Goal: Information Seeking & Learning: Learn about a topic

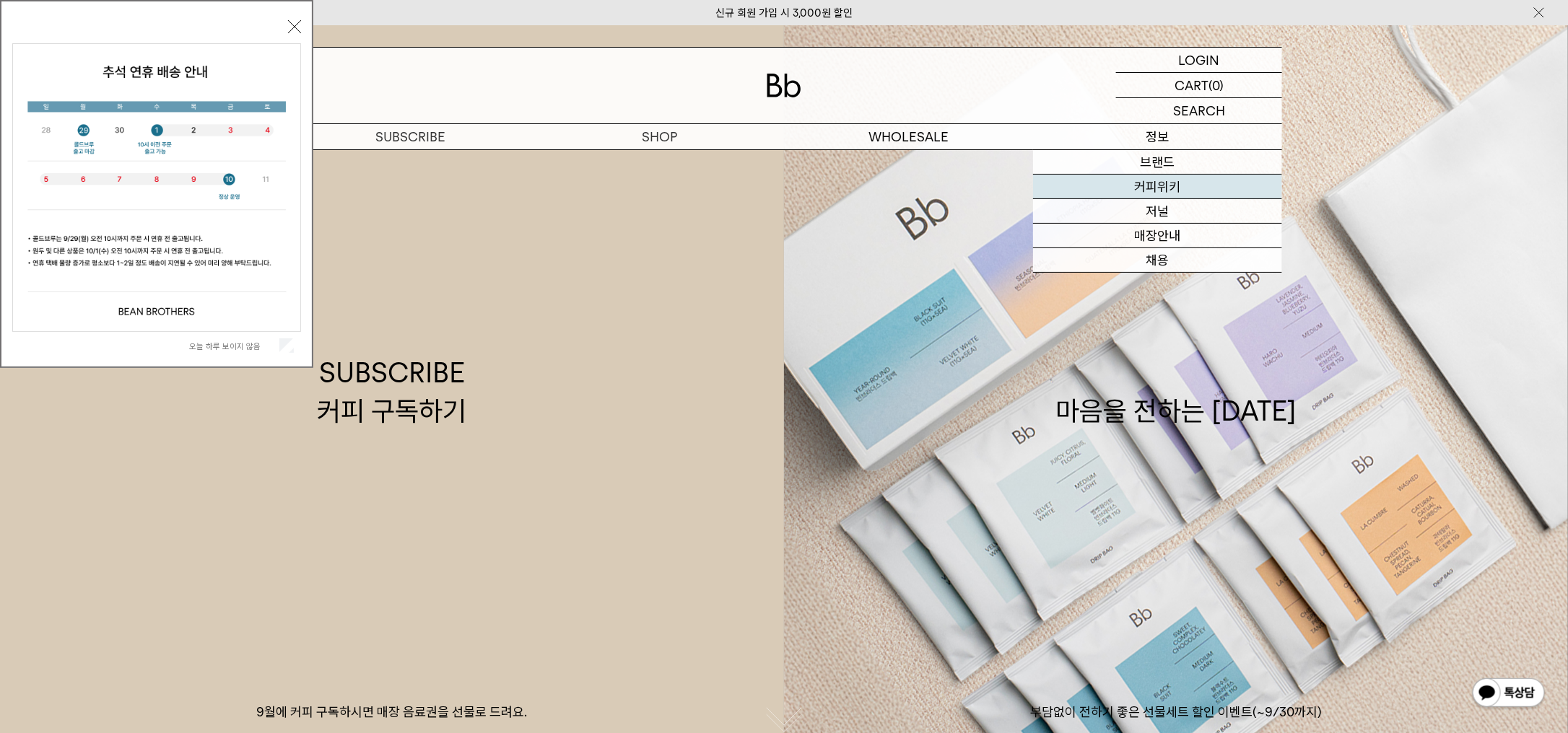
click at [1168, 185] on link "커피위키" at bounding box center [1157, 187] width 249 height 24
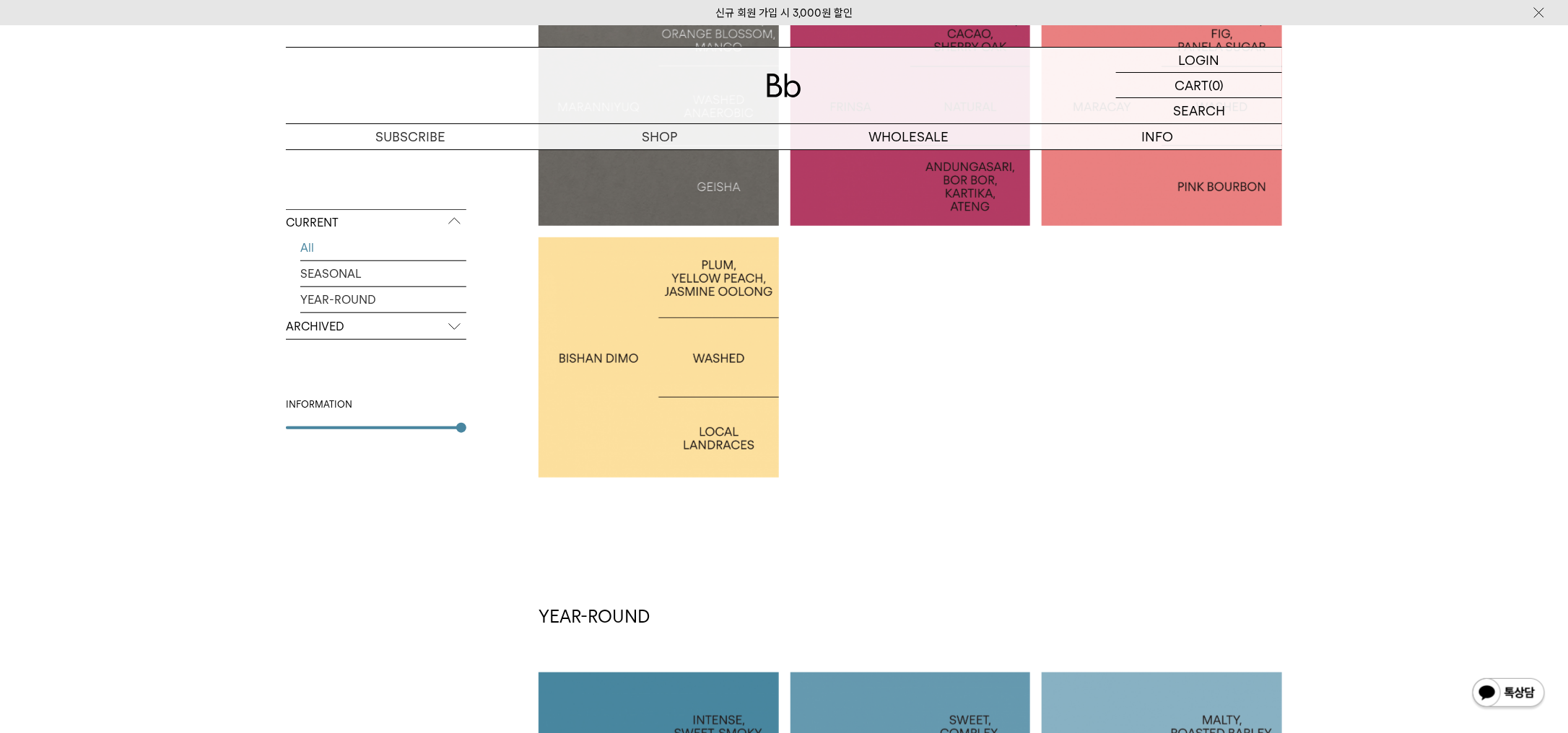
scroll to position [412, 0]
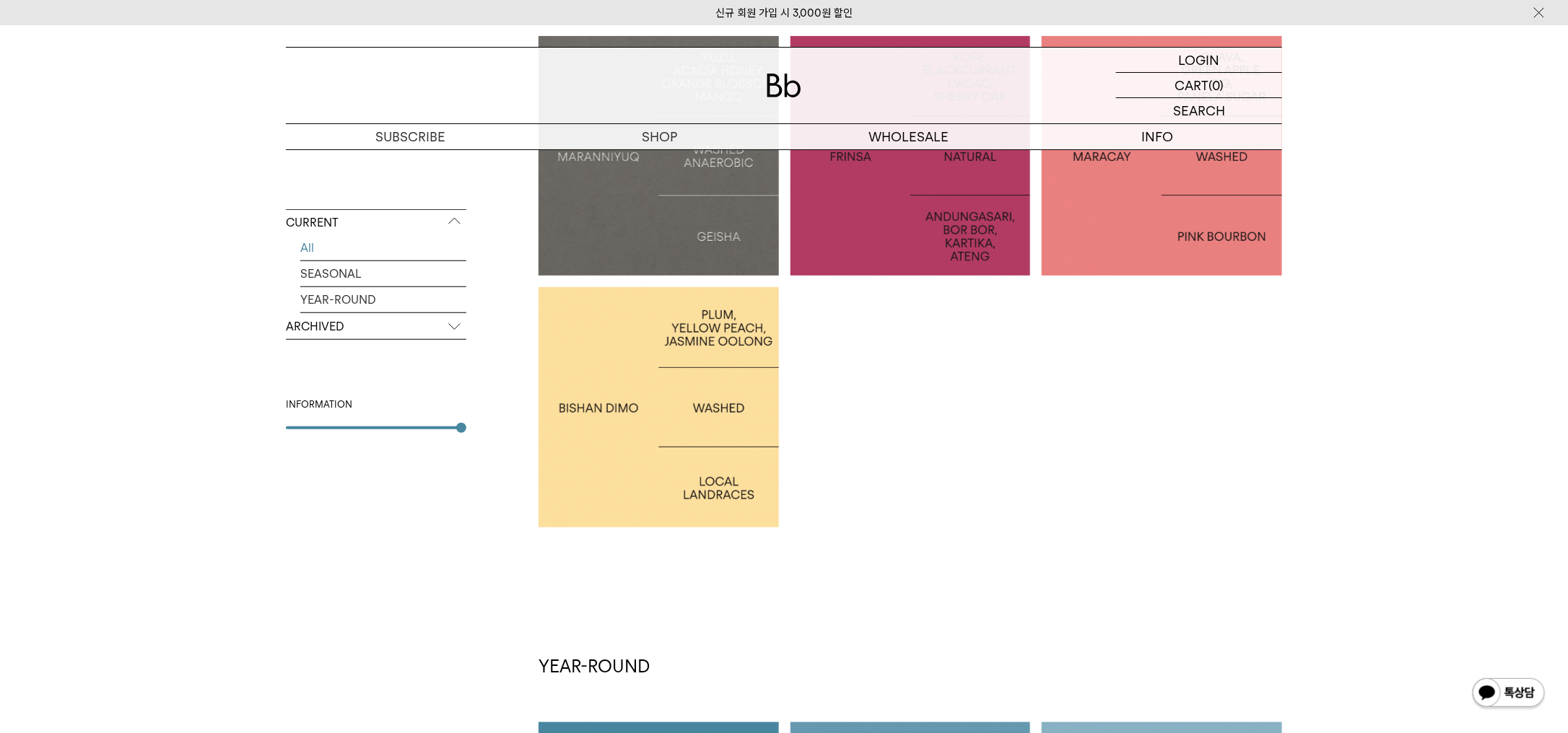
click at [350, 320] on p "ARCHIVED" at bounding box center [376, 327] width 180 height 26
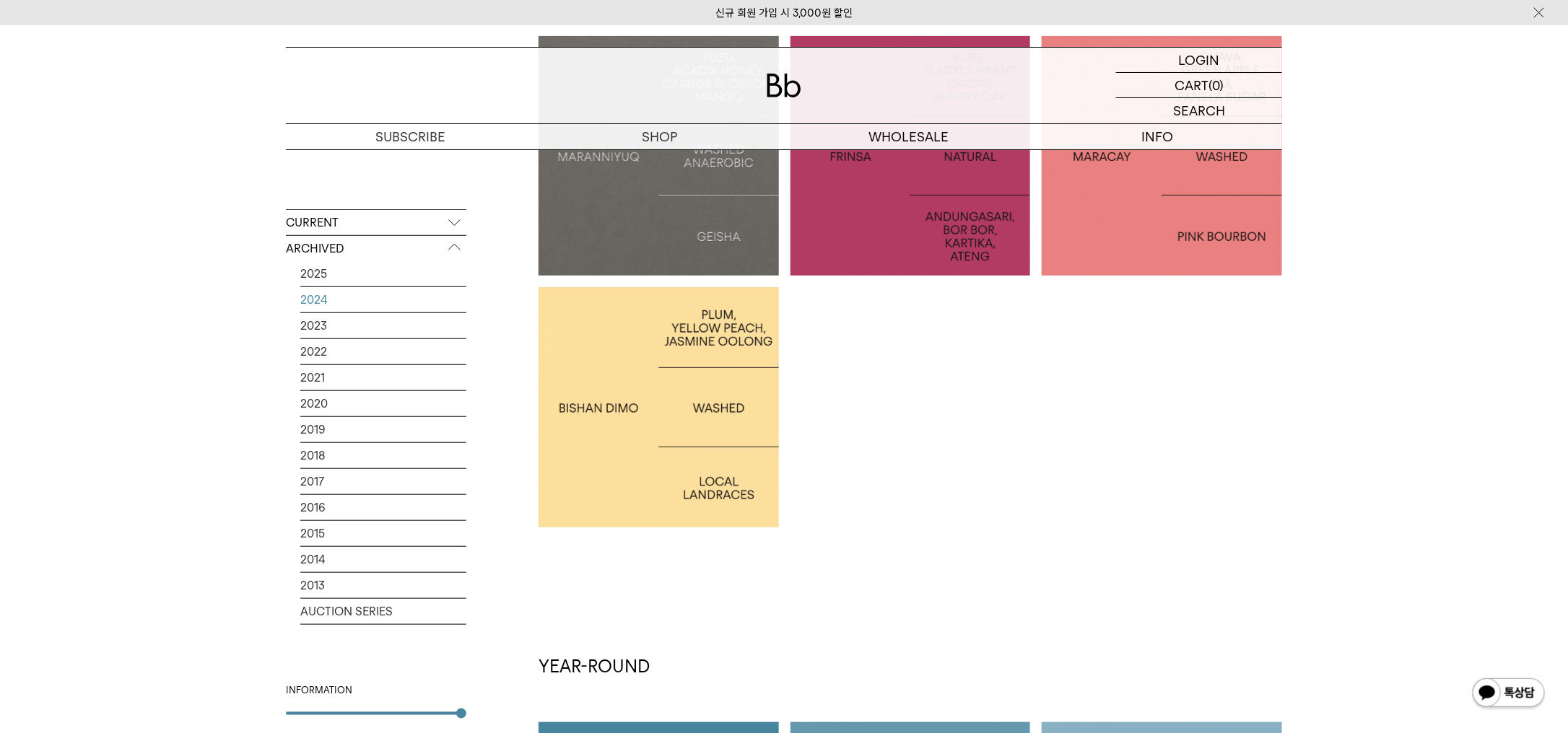
click at [346, 305] on link "2024" at bounding box center [383, 300] width 166 height 25
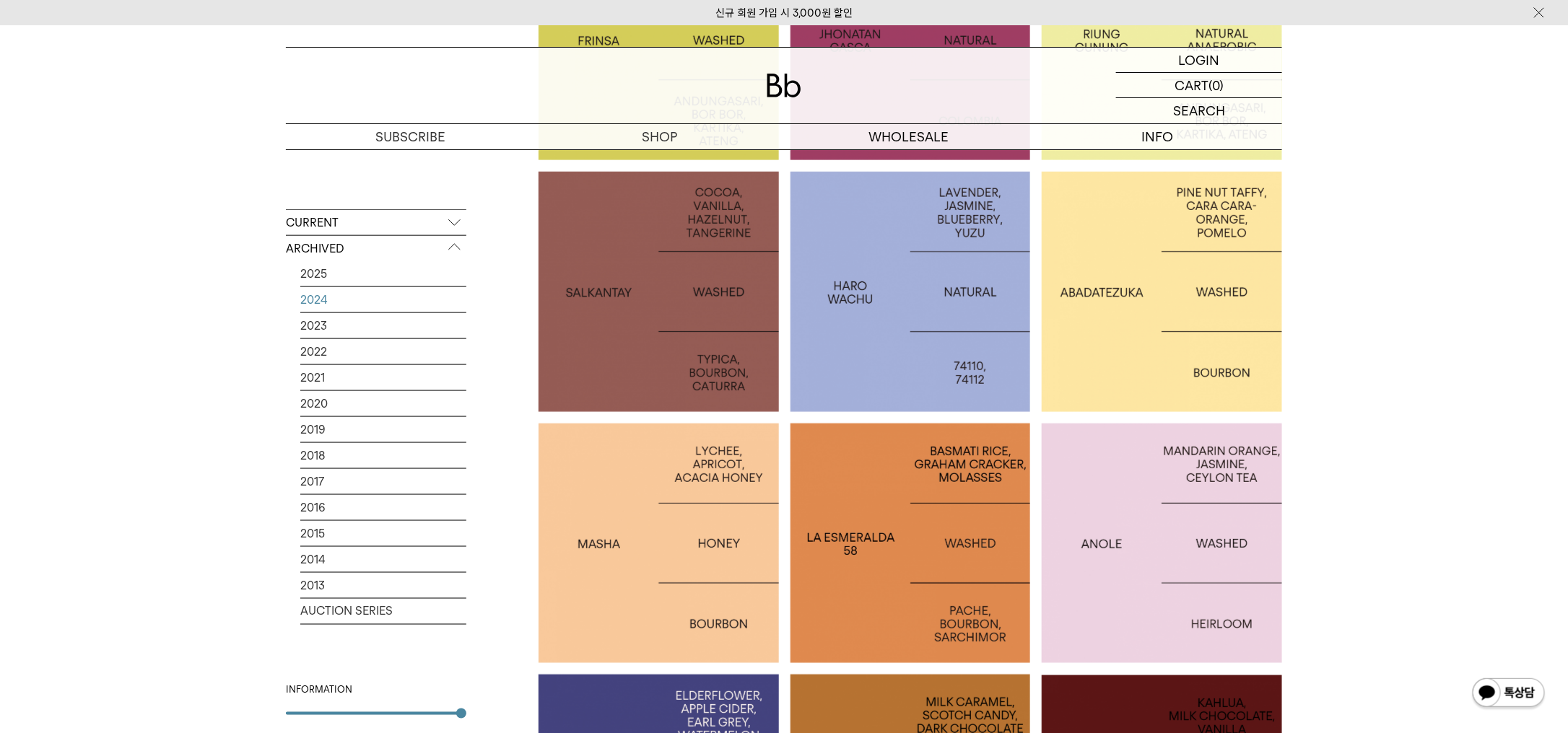
scroll to position [823, 0]
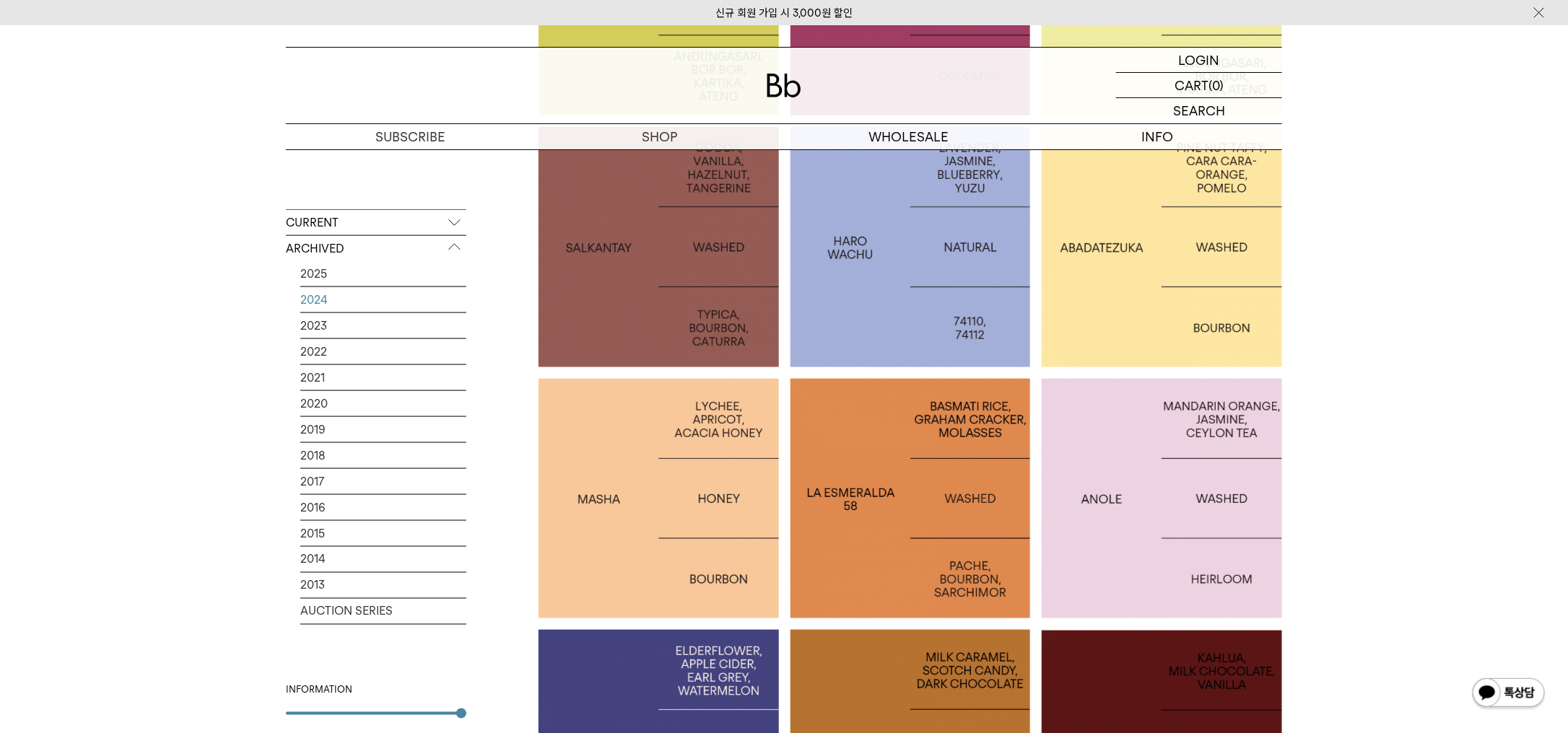
click at [1134, 290] on div at bounding box center [1162, 247] width 240 height 240
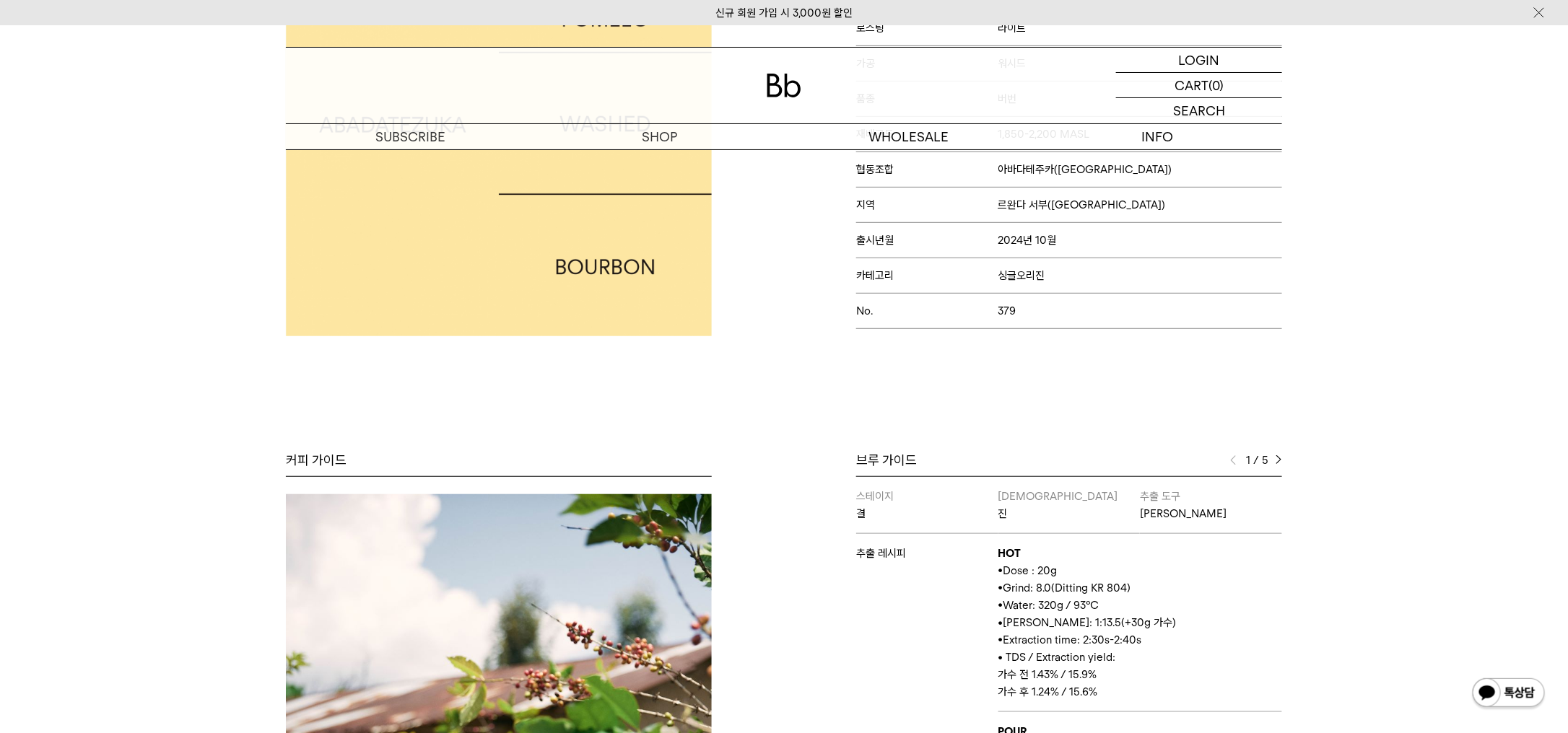
scroll to position [205, 0]
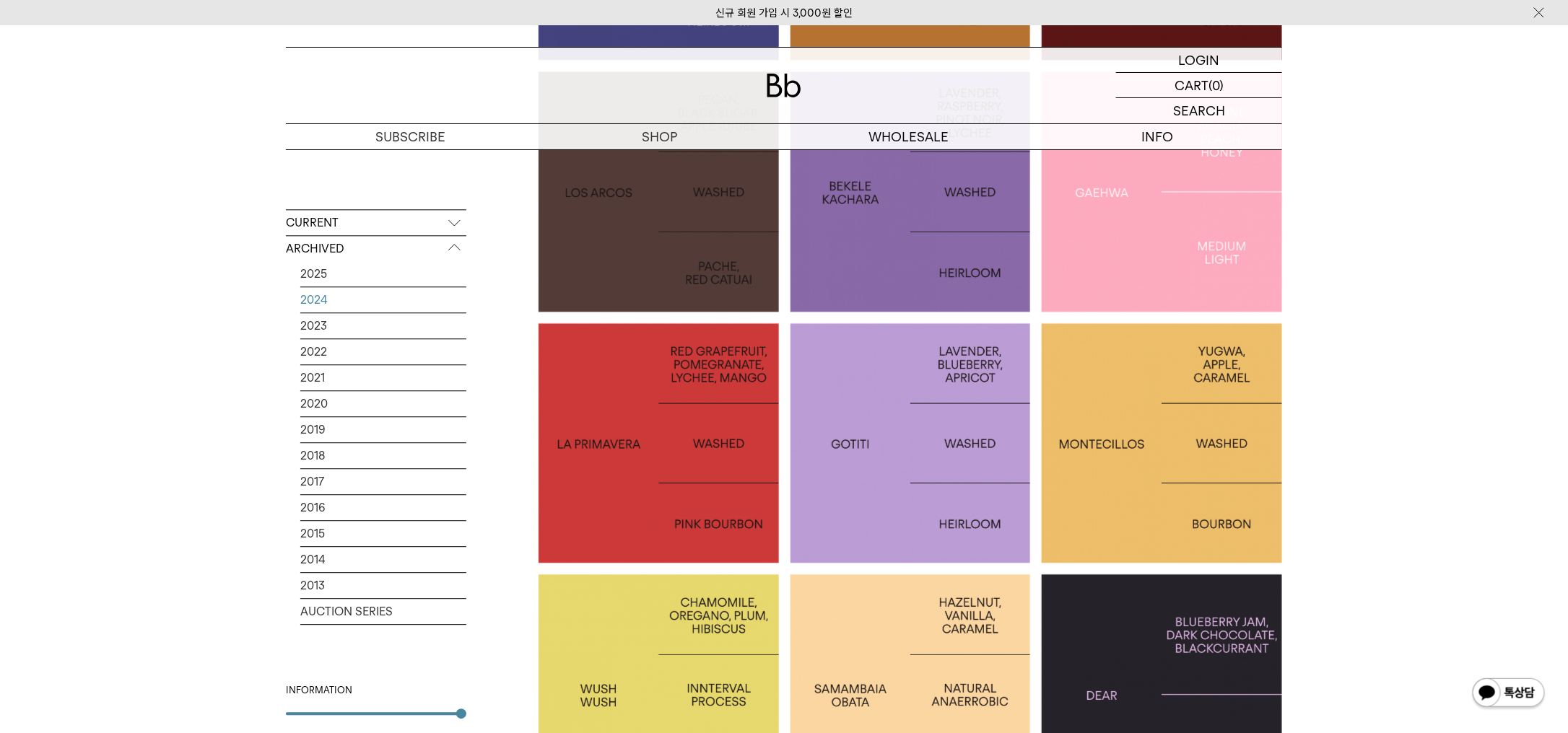
scroll to position [1595, 0]
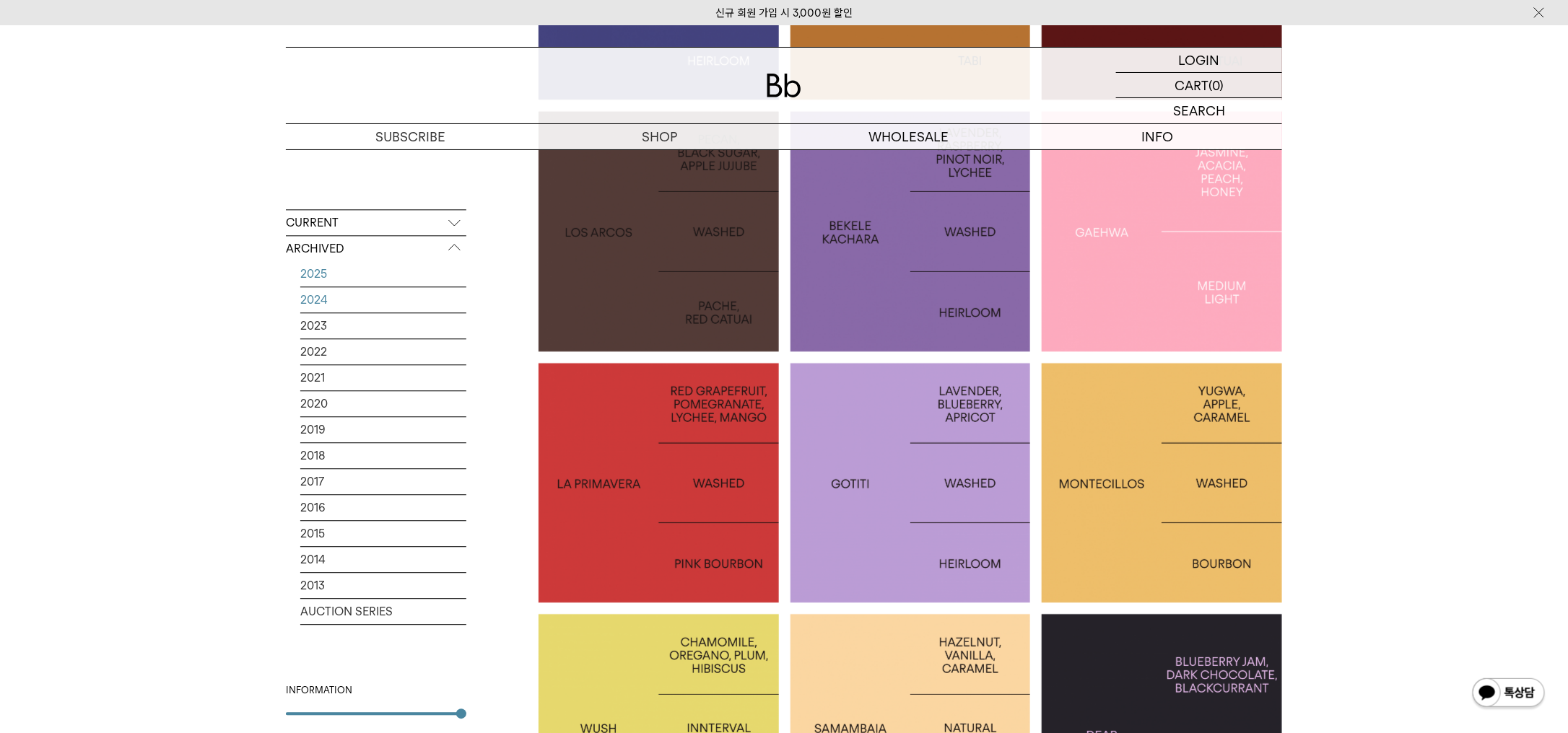
click at [320, 279] on link "2025" at bounding box center [383, 273] width 166 height 25
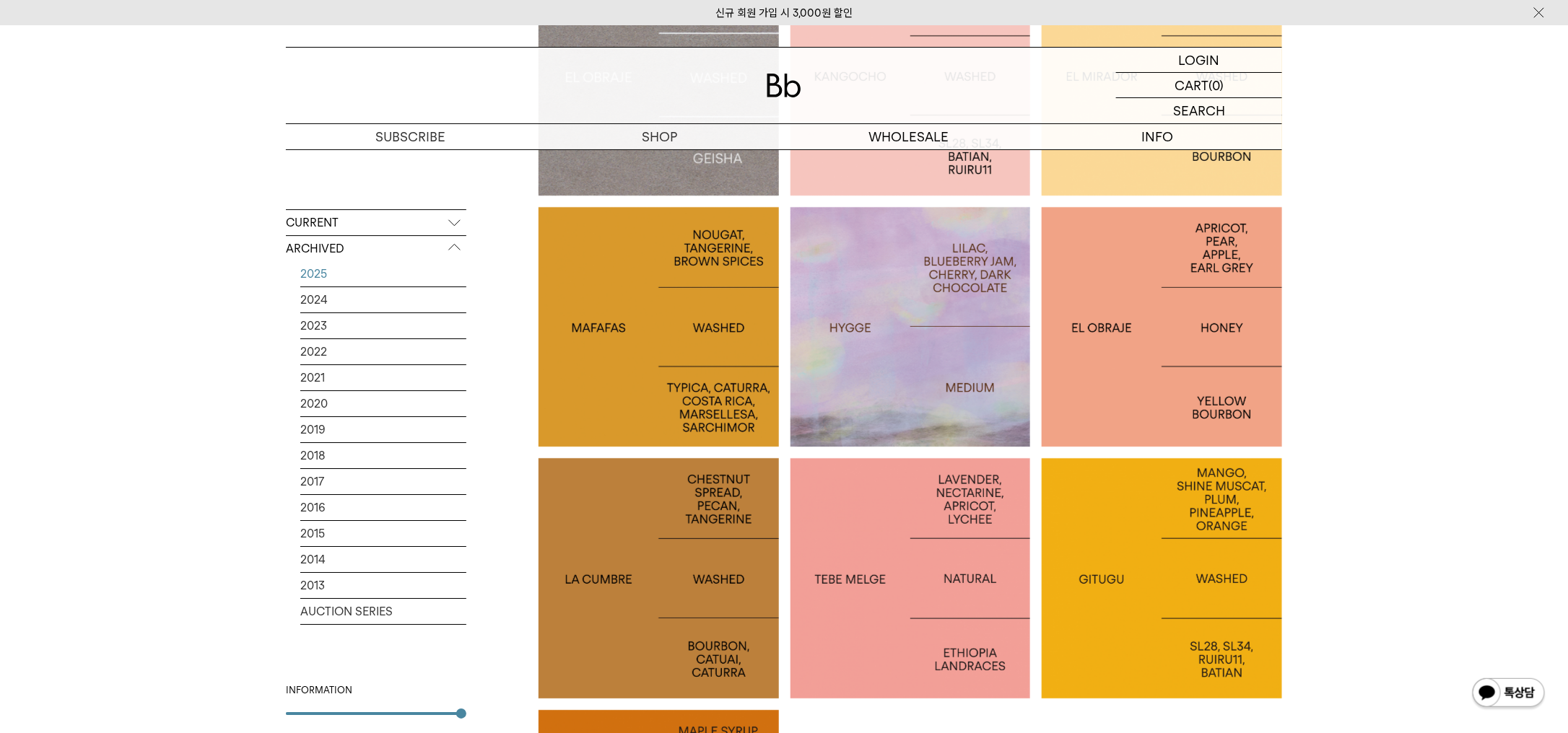
scroll to position [2164, 0]
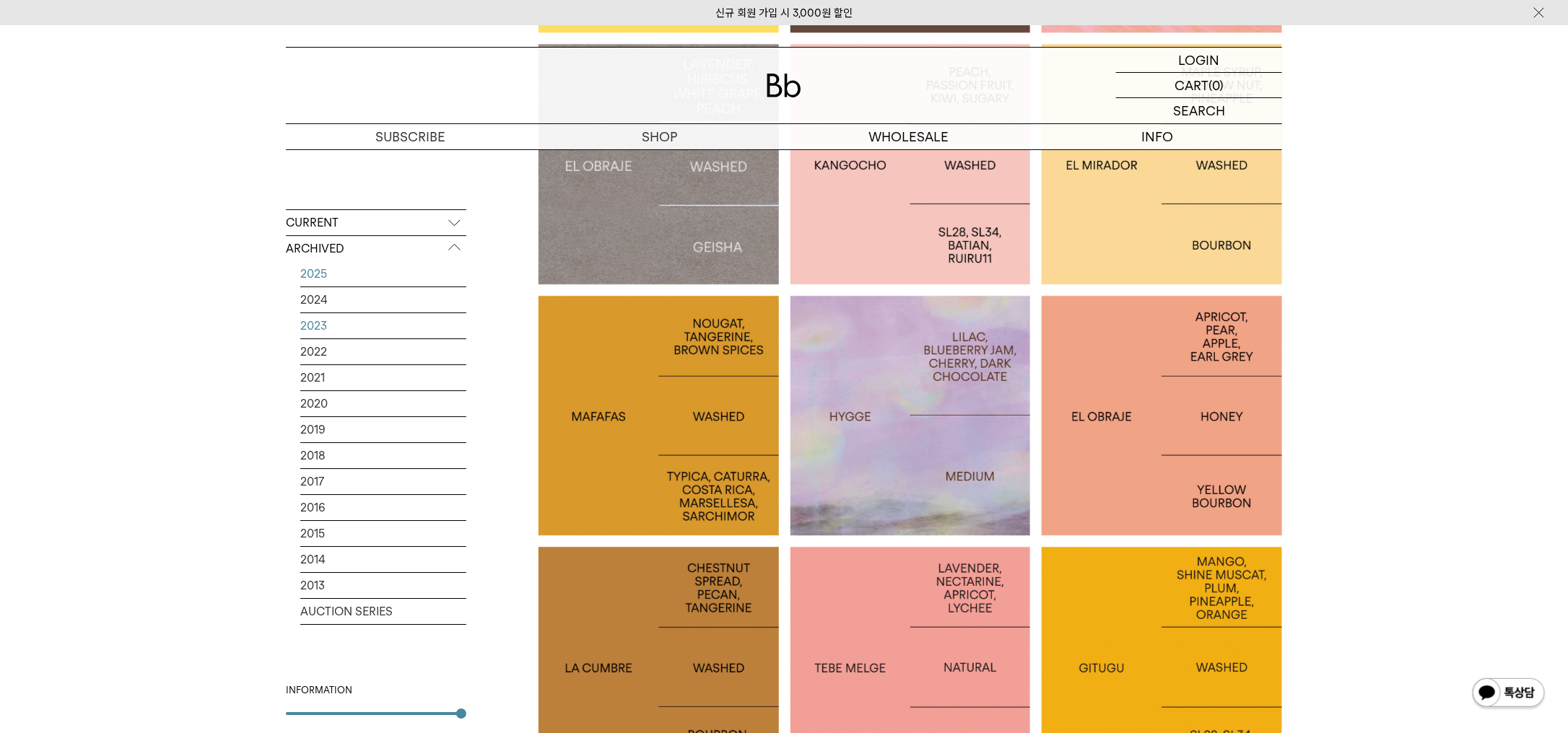
click at [353, 325] on link "2023" at bounding box center [383, 325] width 166 height 25
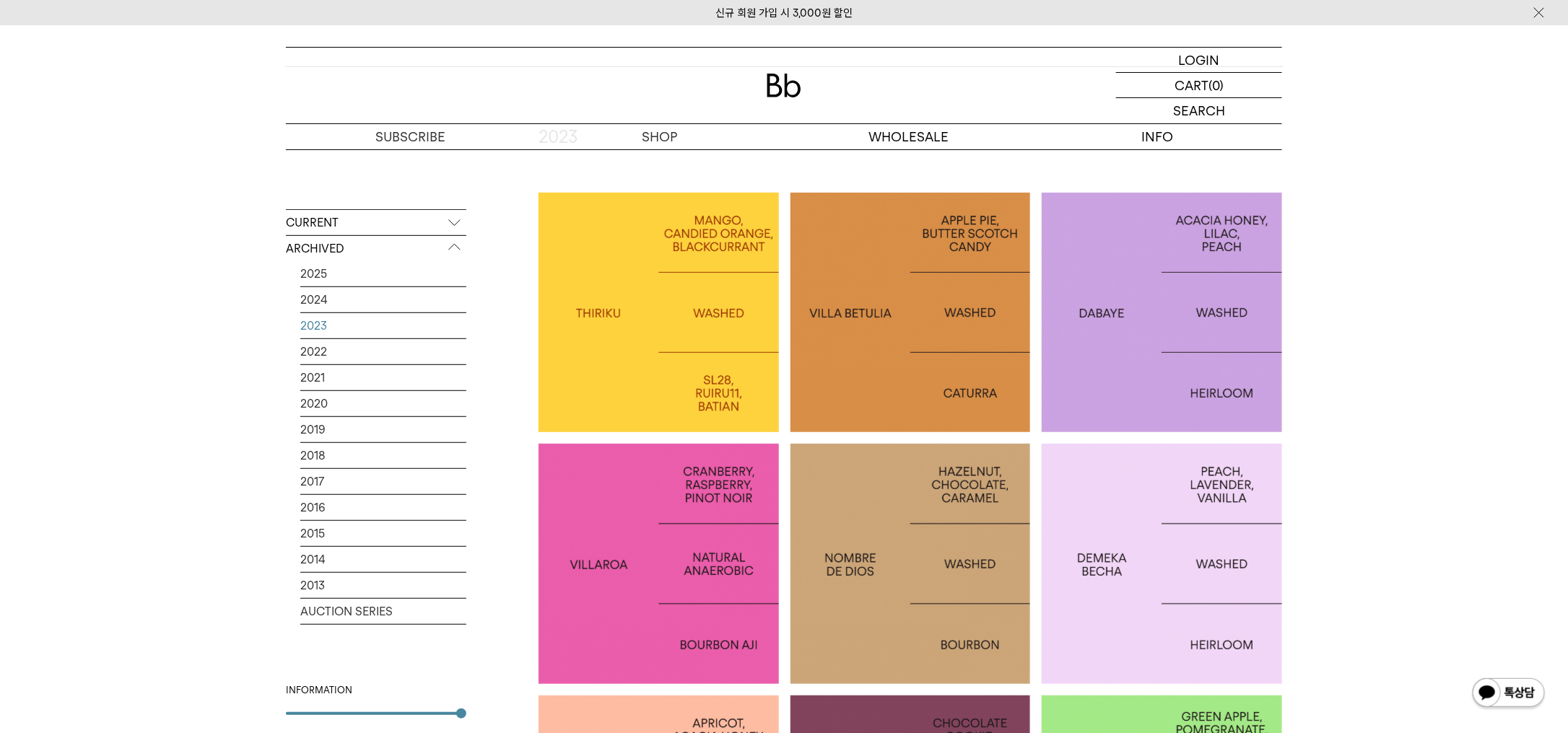
scroll to position [256, 0]
click at [387, 300] on link "2024" at bounding box center [383, 300] width 166 height 25
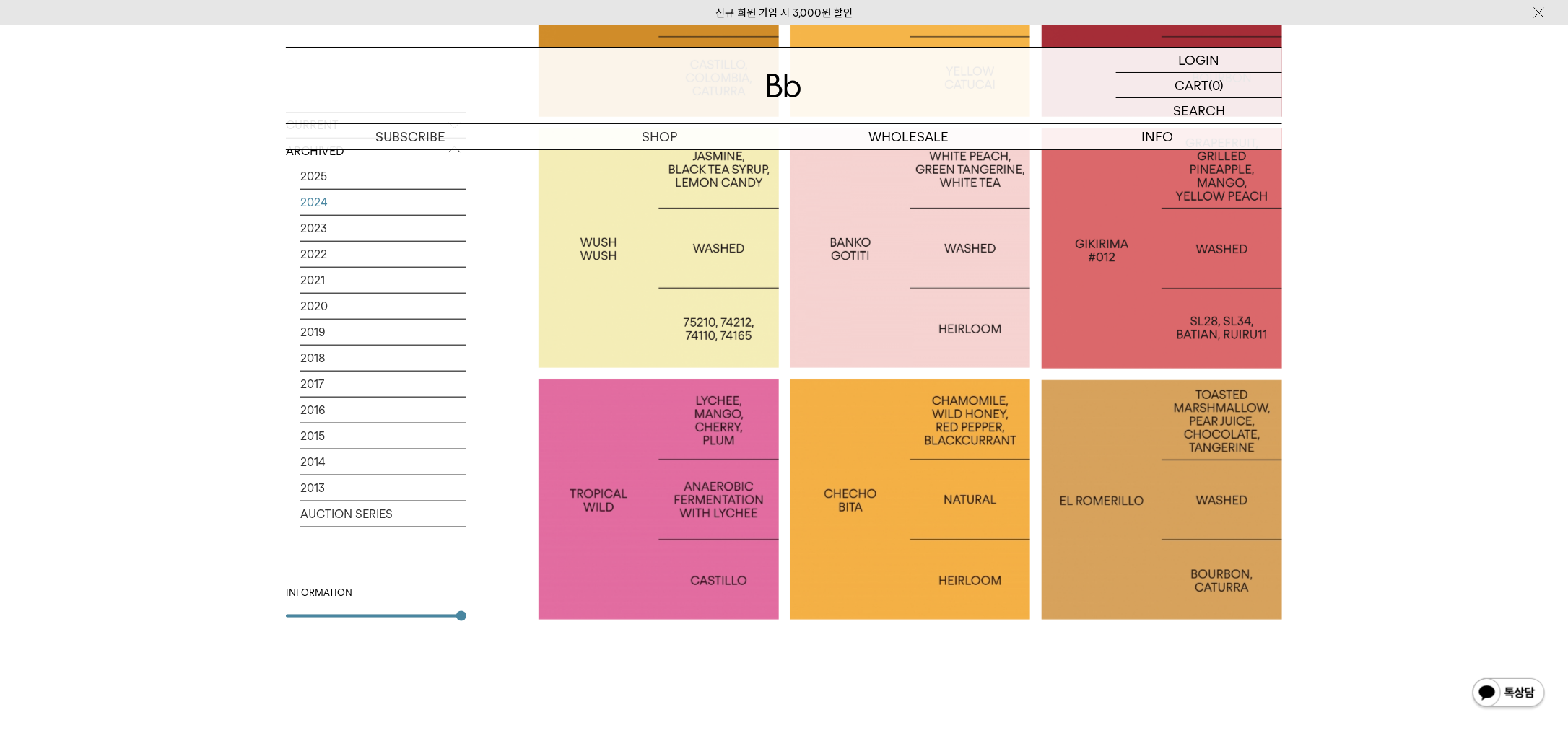
scroll to position [3356, 0]
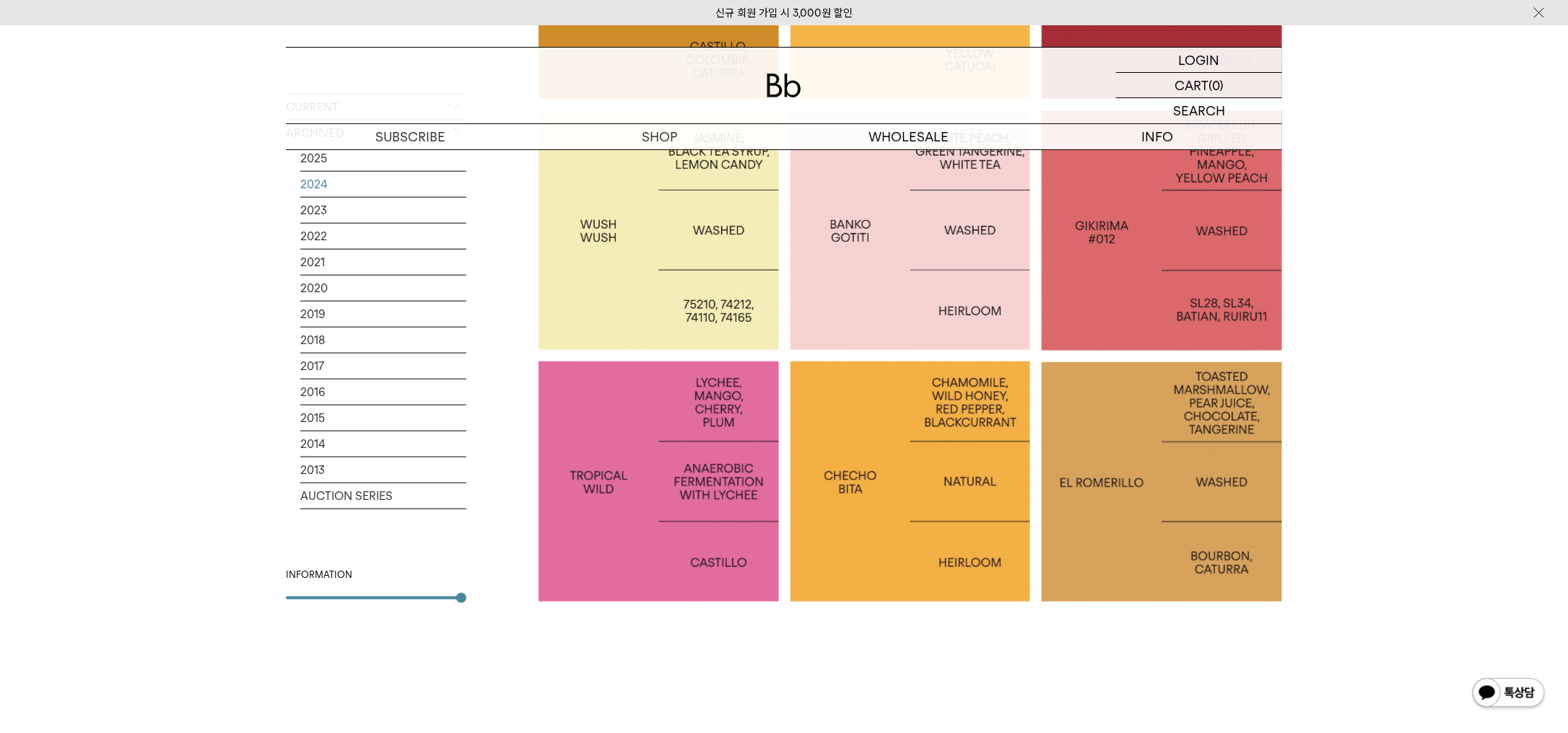
click at [889, 501] on div at bounding box center [911, 481] width 240 height 240
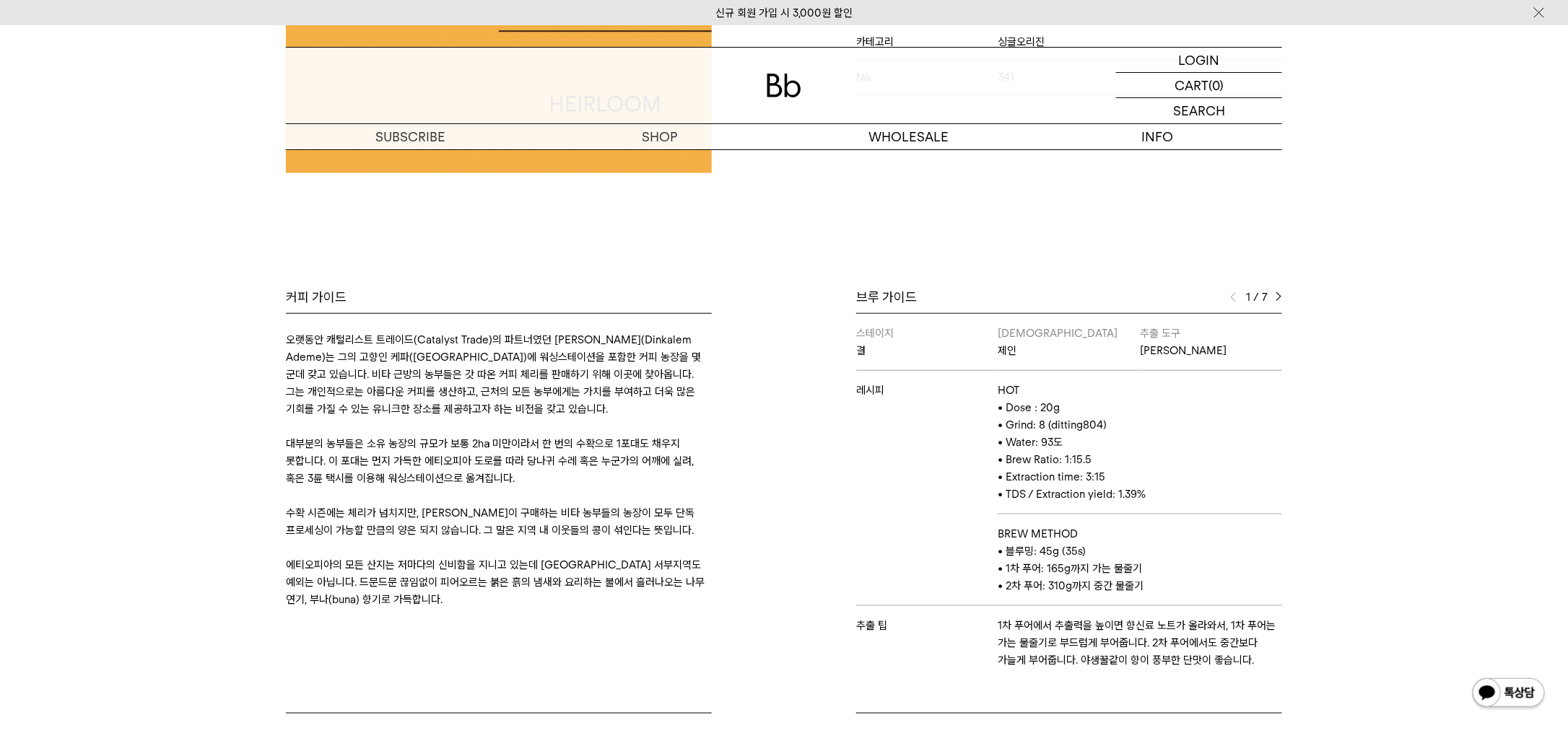
scroll to position [465, 0]
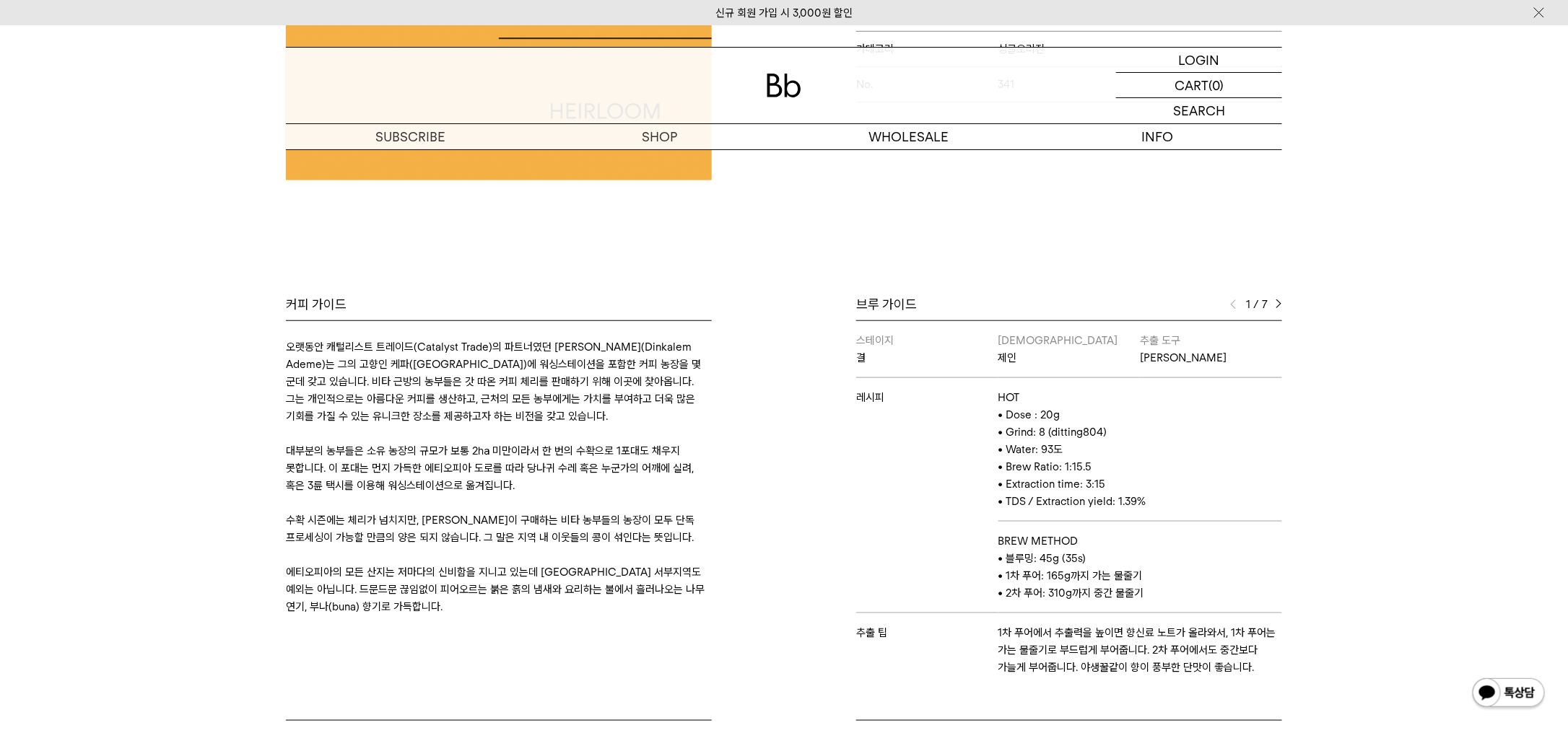
click at [1280, 307] on img at bounding box center [1278, 304] width 7 height 10
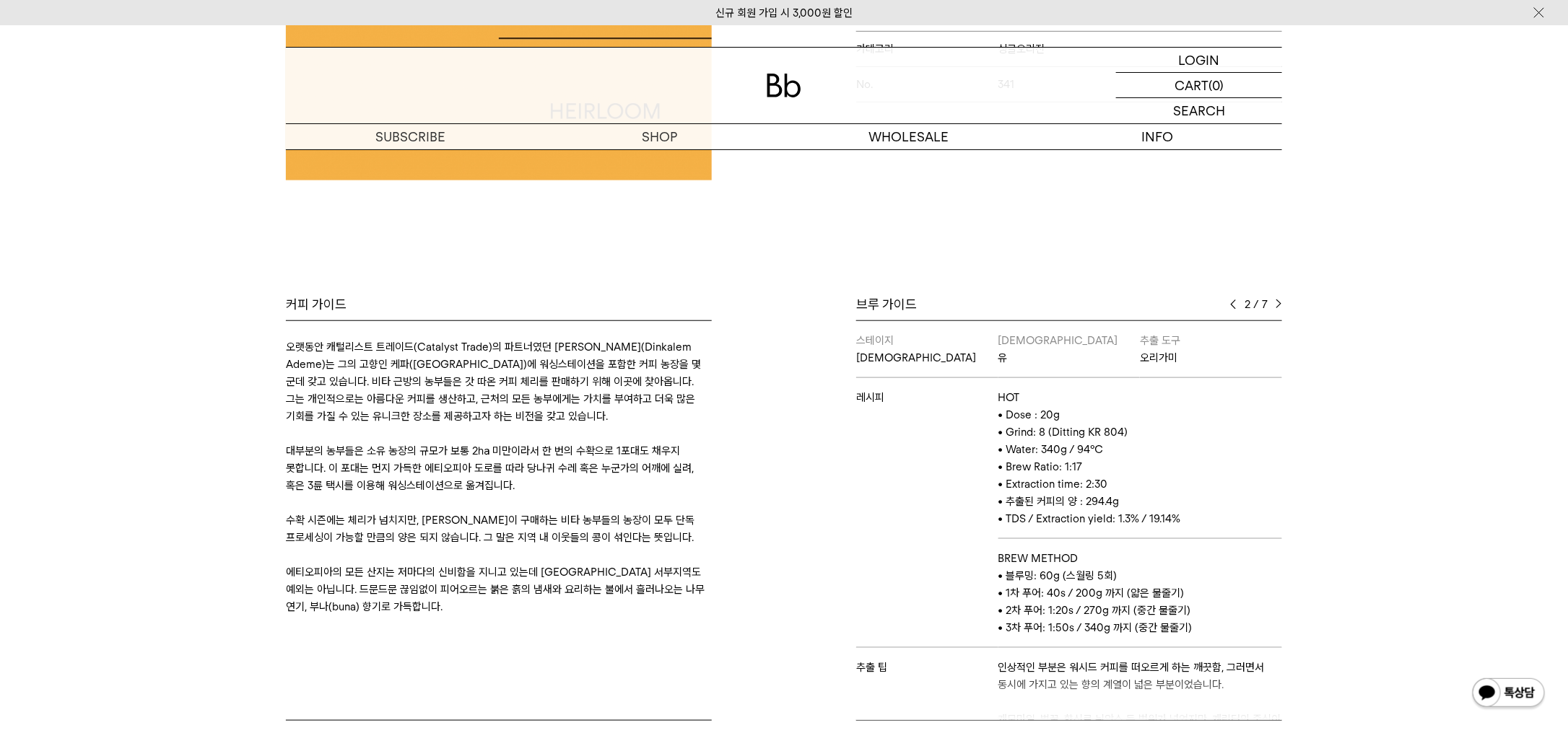
click at [1280, 307] on img at bounding box center [1278, 304] width 7 height 10
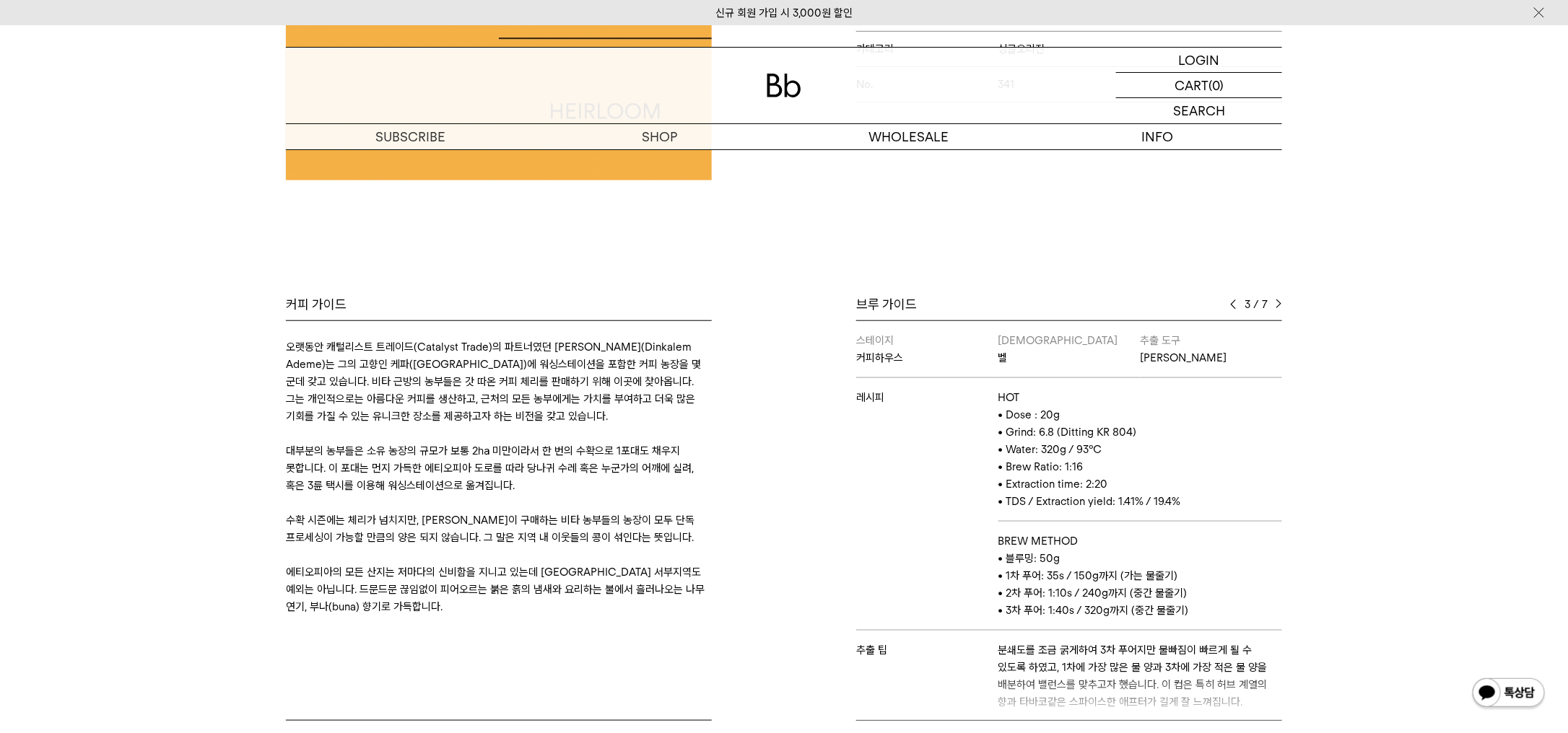
click at [1280, 307] on img at bounding box center [1278, 304] width 7 height 10
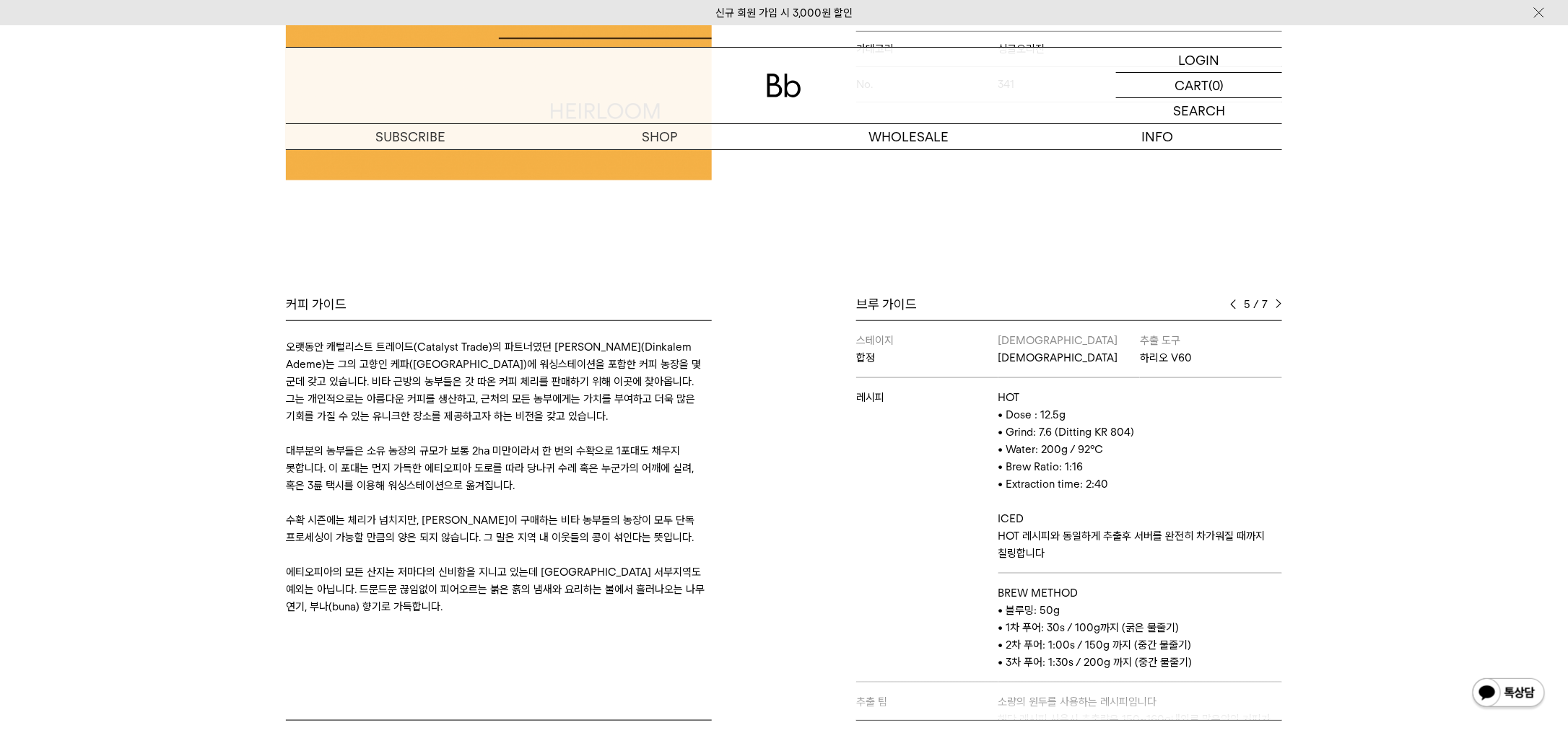
click at [1280, 307] on img at bounding box center [1278, 304] width 7 height 10
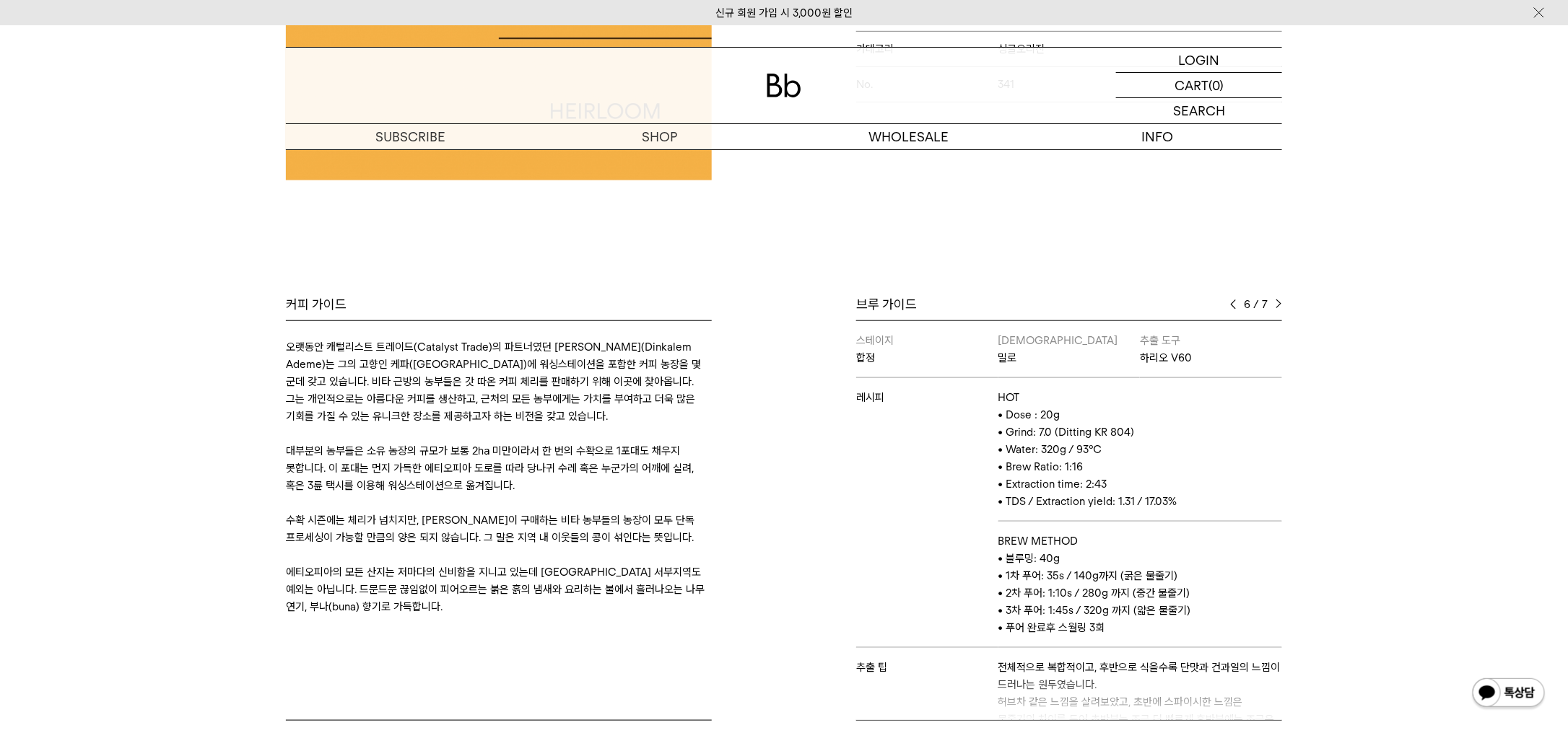
click at [1280, 307] on img at bounding box center [1278, 304] width 7 height 10
click at [1229, 305] on div "브루 가이드" at bounding box center [1069, 304] width 426 height 17
drag, startPoint x: 1232, startPoint y: 296, endPoint x: 1234, endPoint y: 309, distance: 13.2
click at [1234, 309] on div "7 / 7" at bounding box center [1256, 304] width 52 height 17
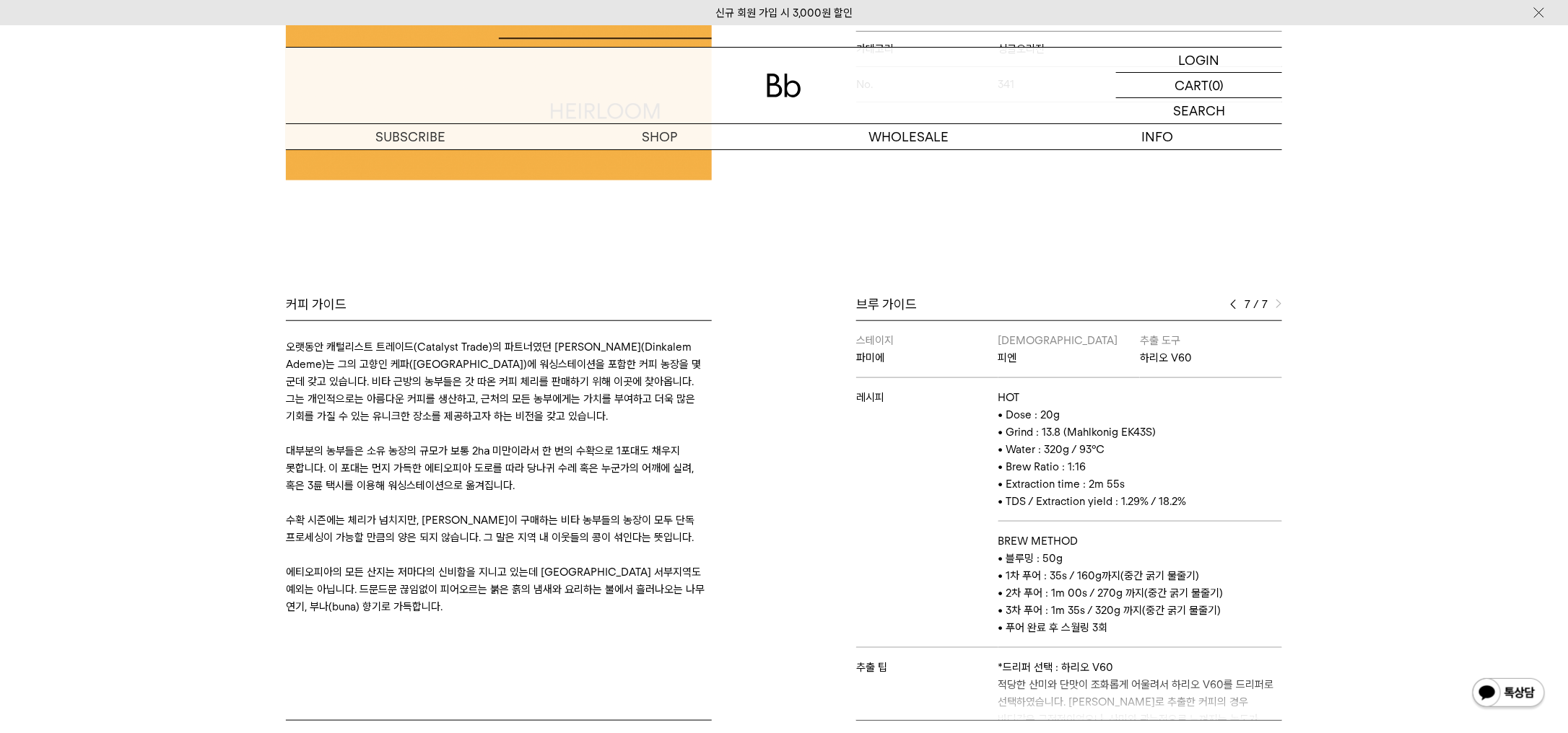
click at [1234, 300] on img at bounding box center [1233, 304] width 7 height 10
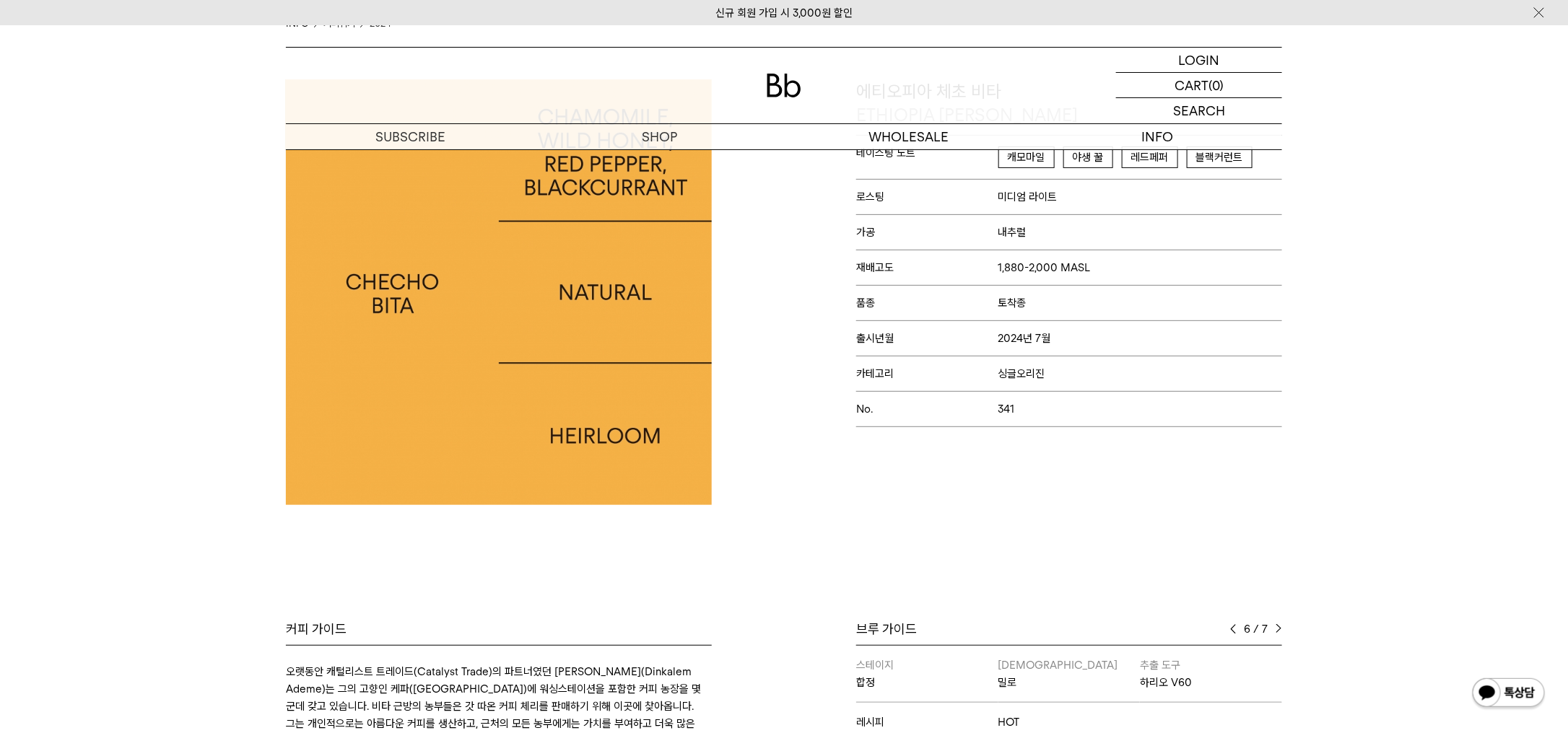
scroll to position [0, 0]
